Goal: Use online tool/utility: Use online tool/utility

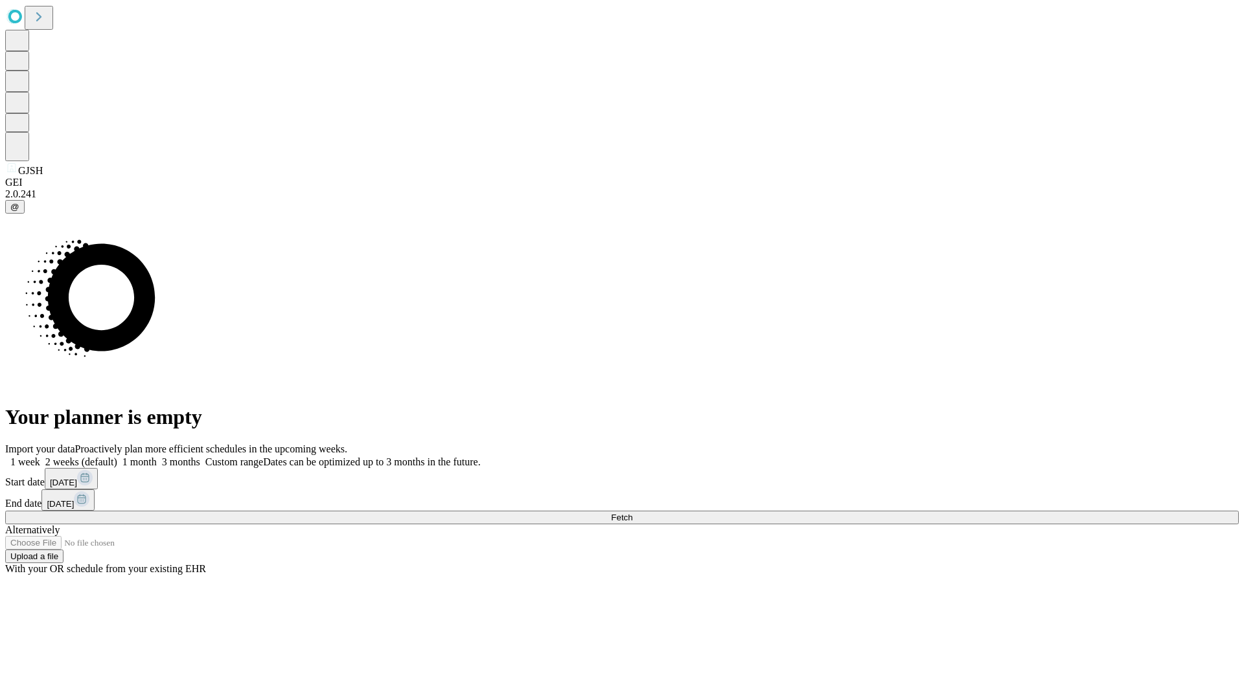
click at [632, 513] on span "Fetch" at bounding box center [621, 518] width 21 height 10
